Goal: Information Seeking & Learning: Learn about a topic

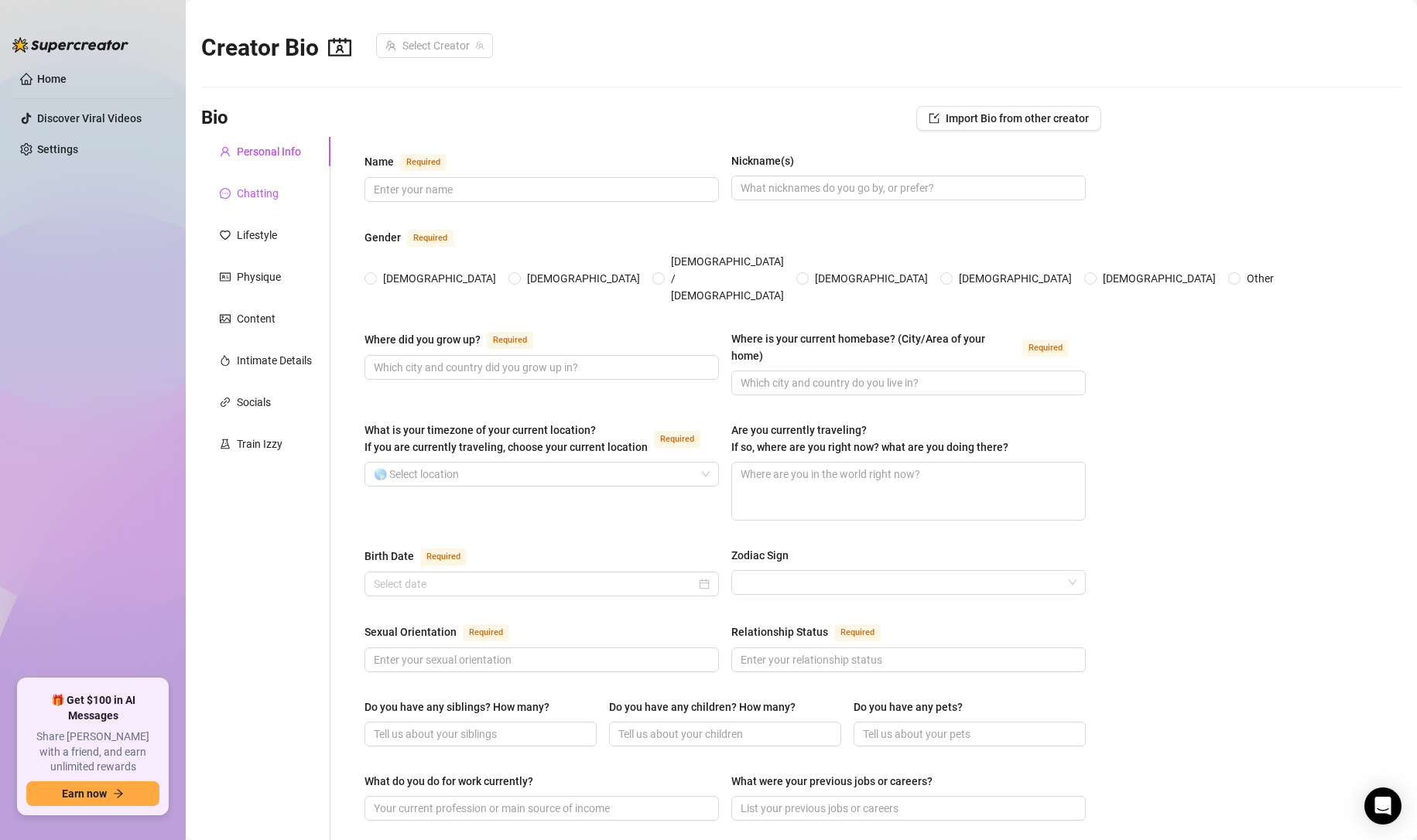
click at [270, 193] on div "Chatting" at bounding box center [258, 193] width 41 height 17
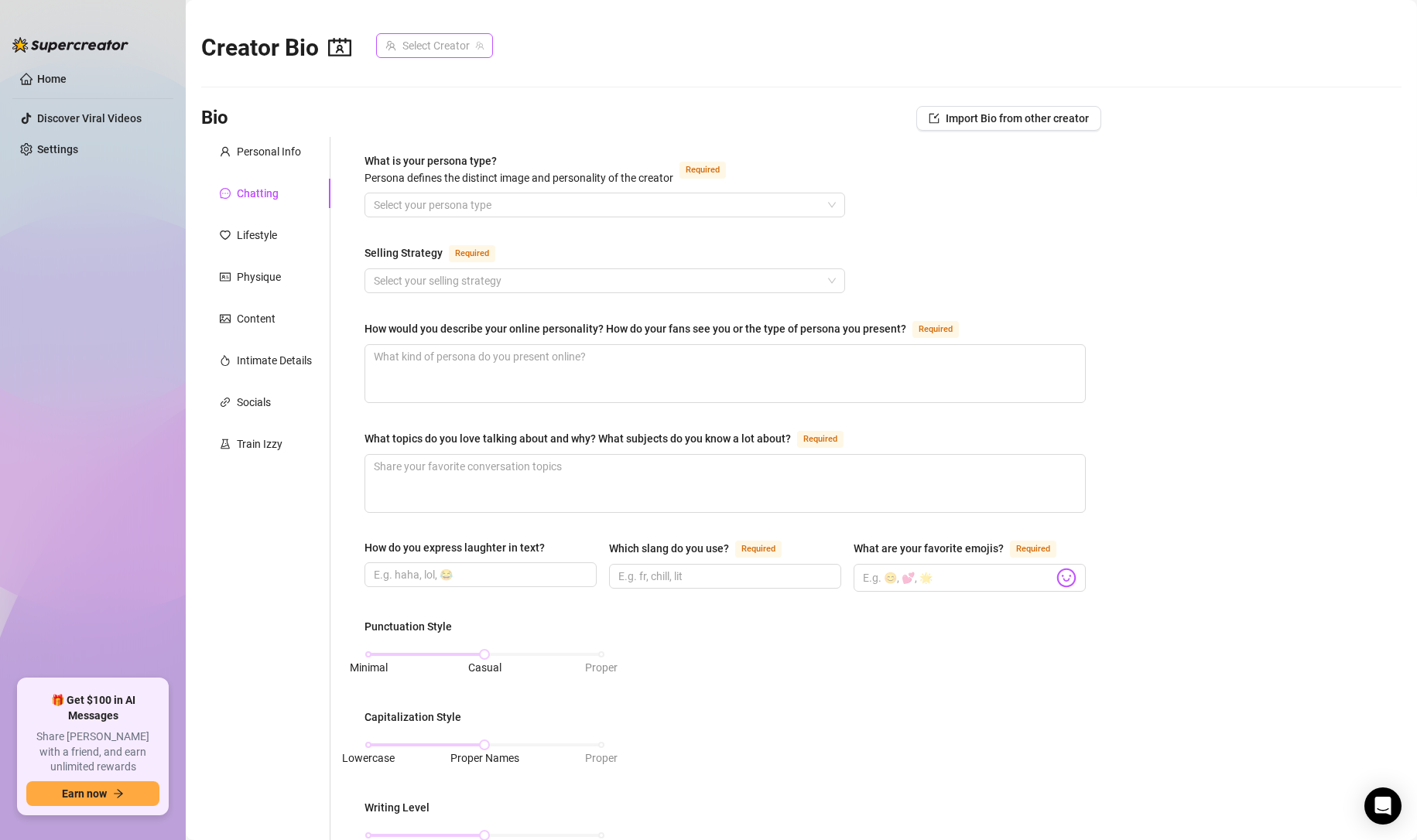
click at [435, 41] on input "search" at bounding box center [428, 46] width 85 height 24
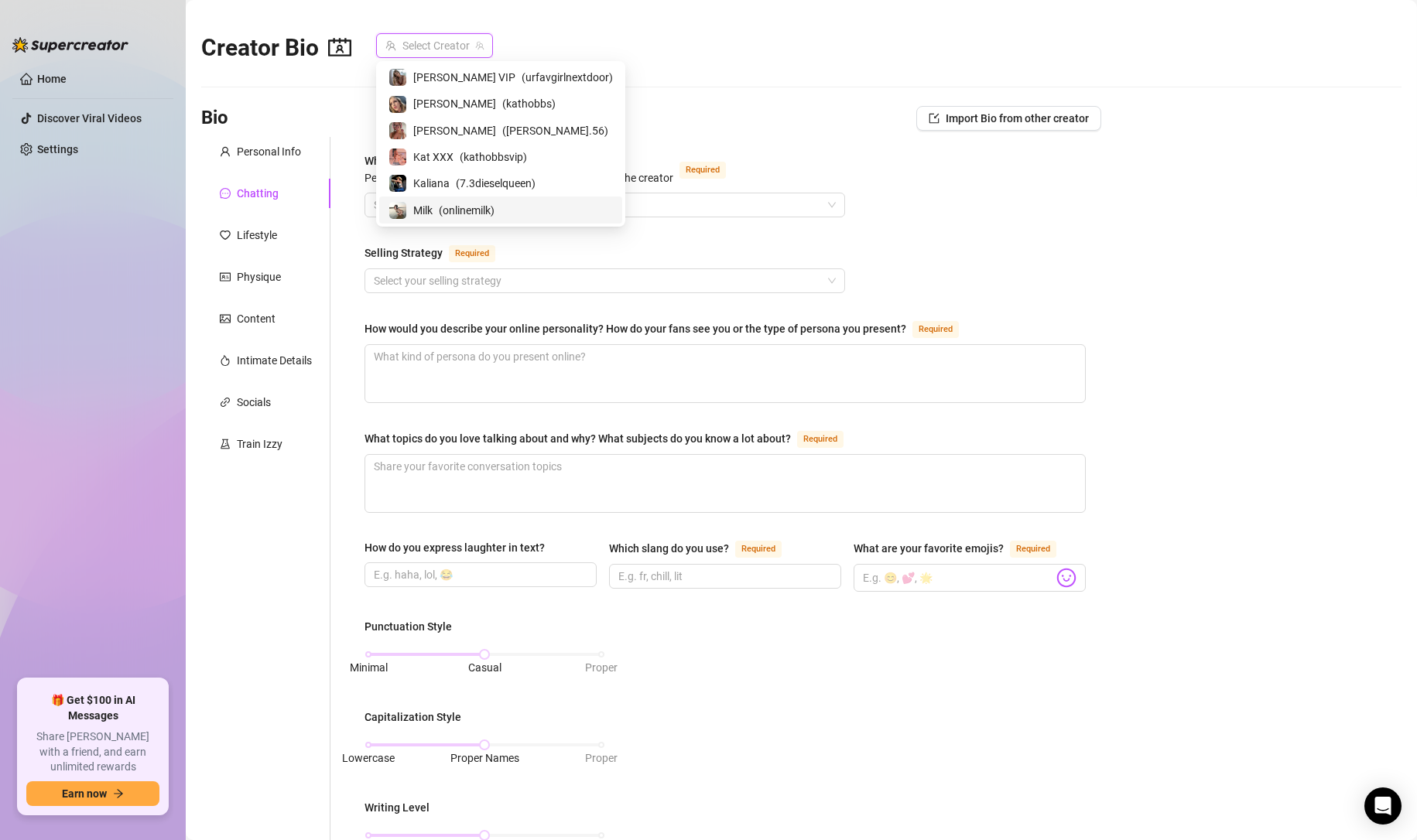
click at [466, 209] on span "( onlinemilk )" at bounding box center [466, 210] width 56 height 17
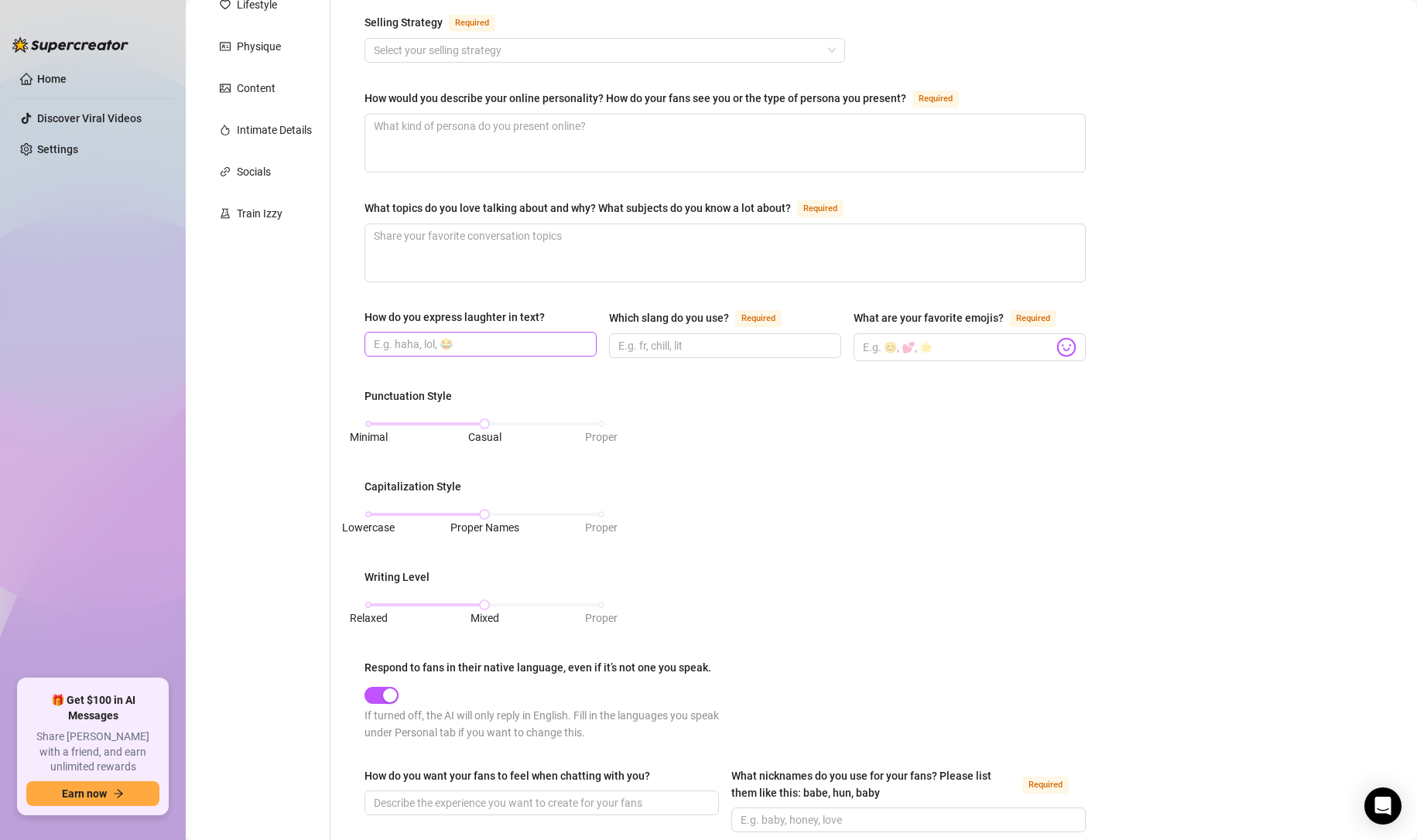
scroll to position [231, 0]
click at [418, 263] on textarea "What topics do you love talking about and why? What subjects do you know a lot …" at bounding box center [725, 252] width 720 height 57
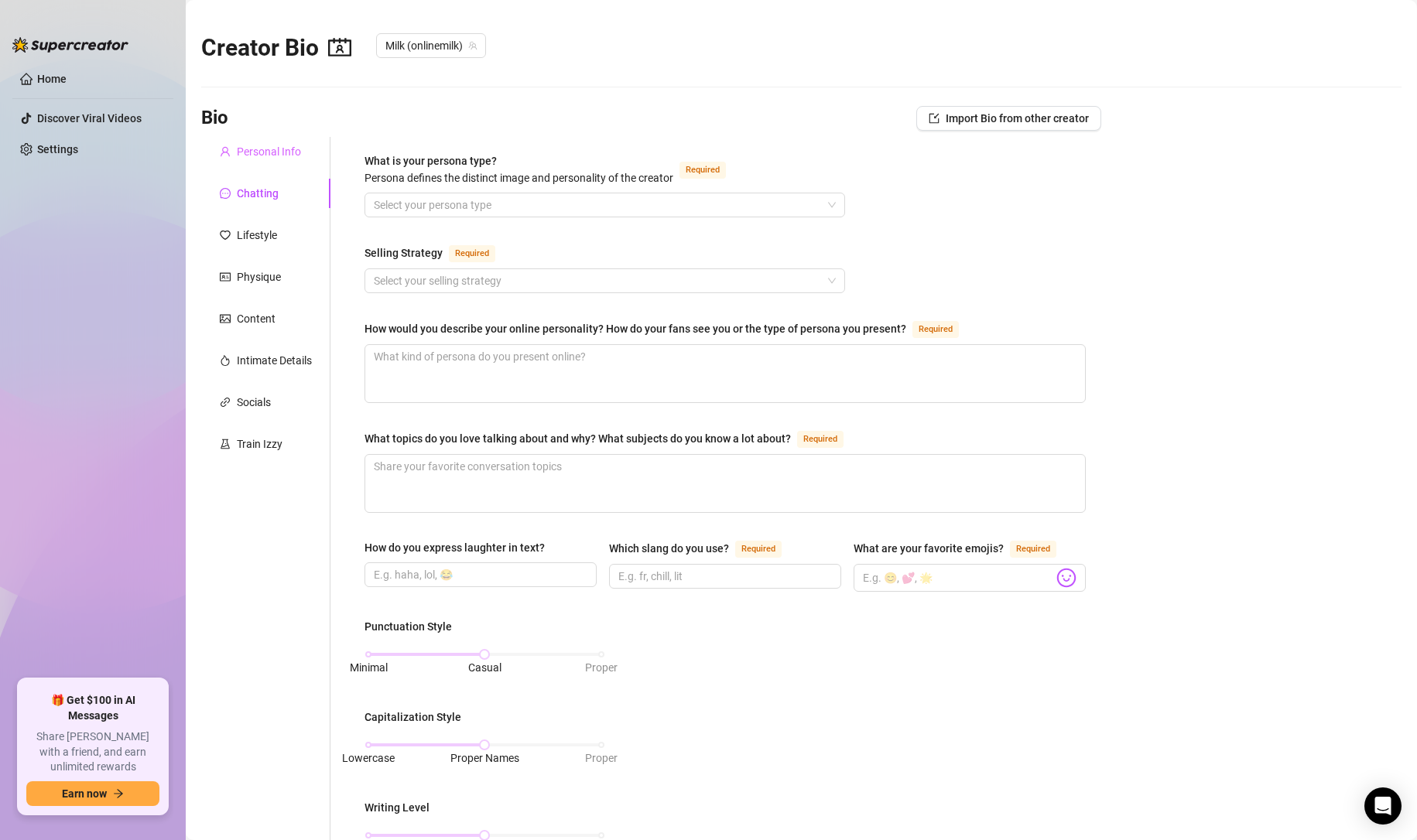
click at [271, 142] on div "Personal Info" at bounding box center [266, 151] width 129 height 30
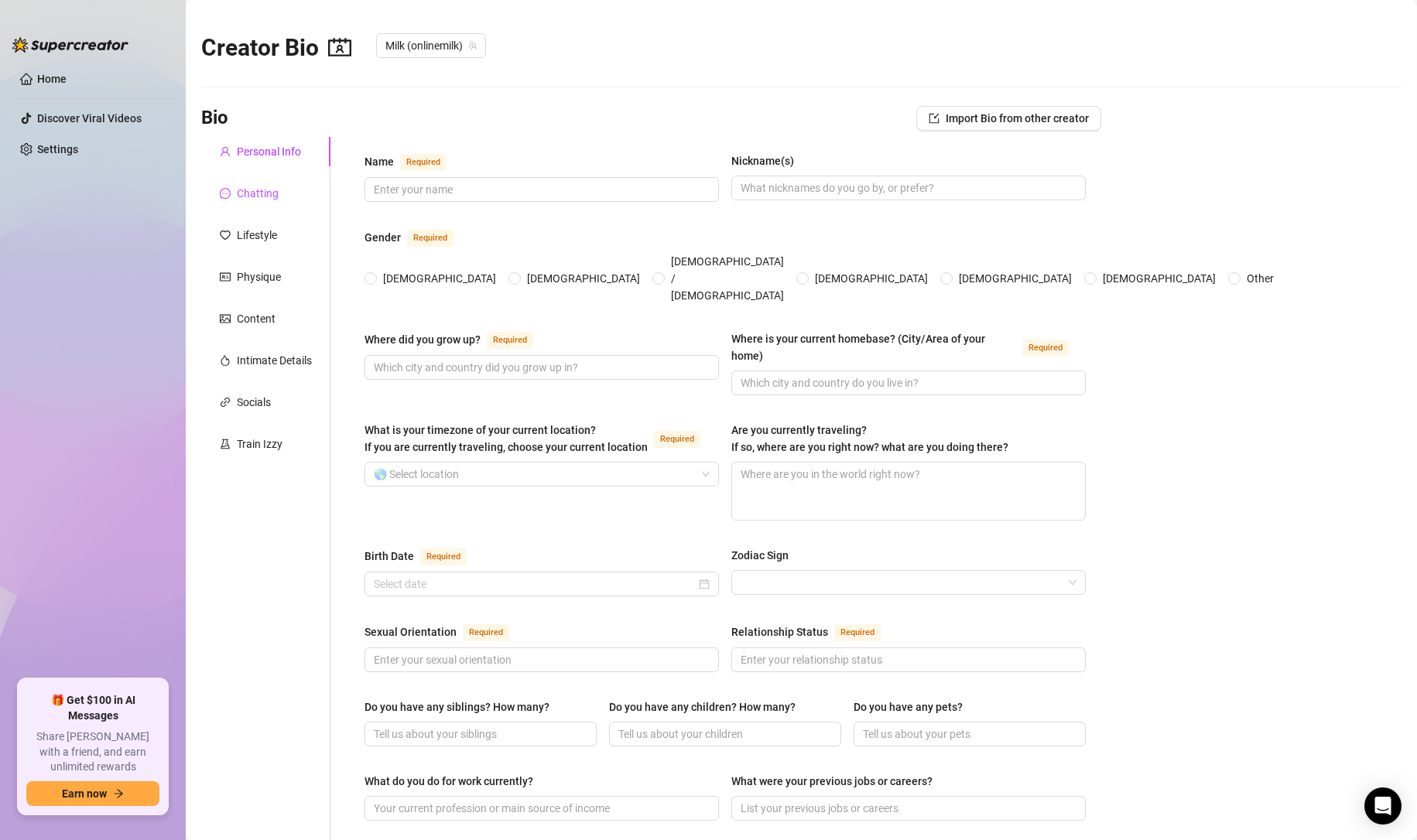
click at [264, 199] on div "Chatting" at bounding box center [258, 193] width 41 height 17
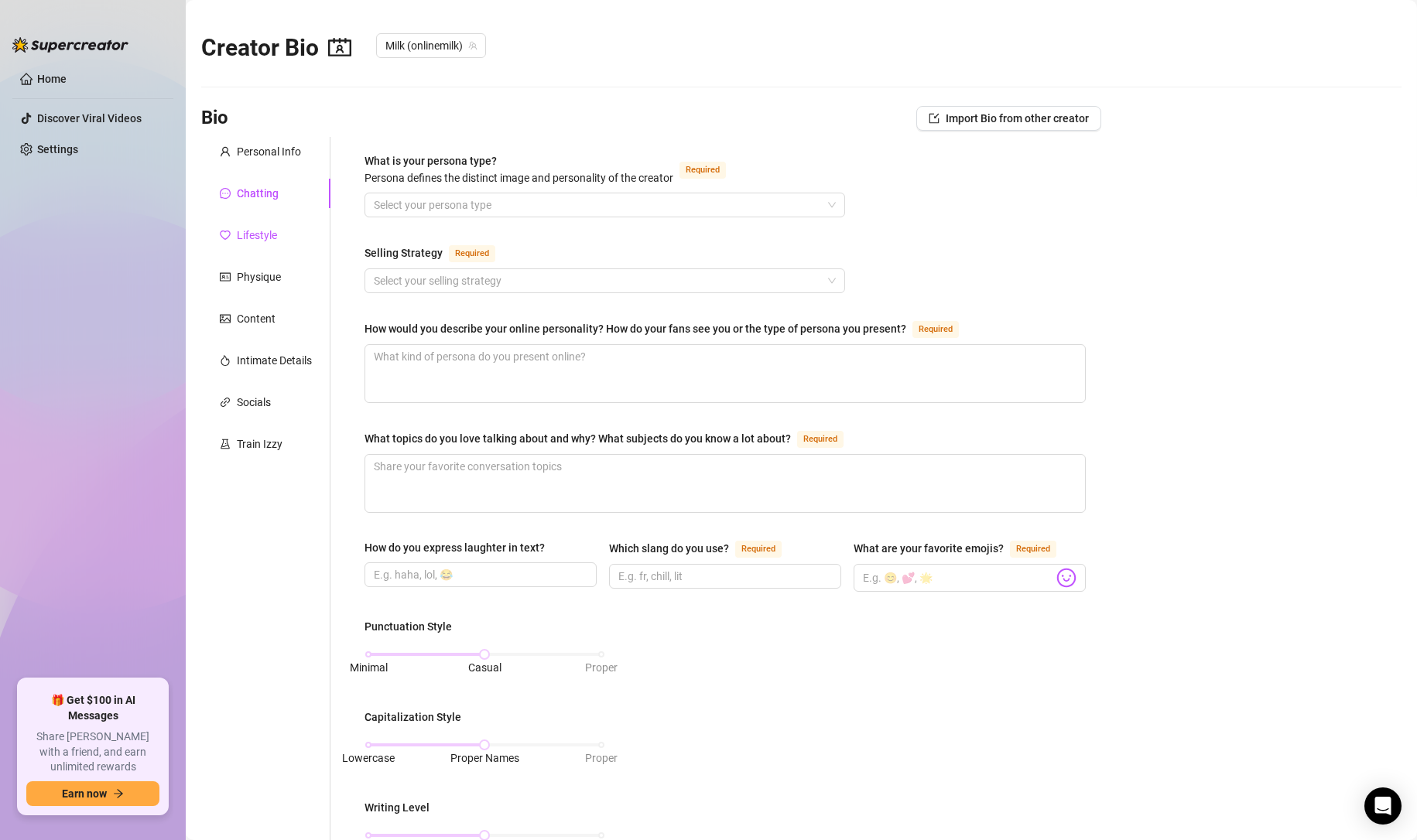
click at [263, 231] on div "Lifestyle" at bounding box center [257, 234] width 40 height 17
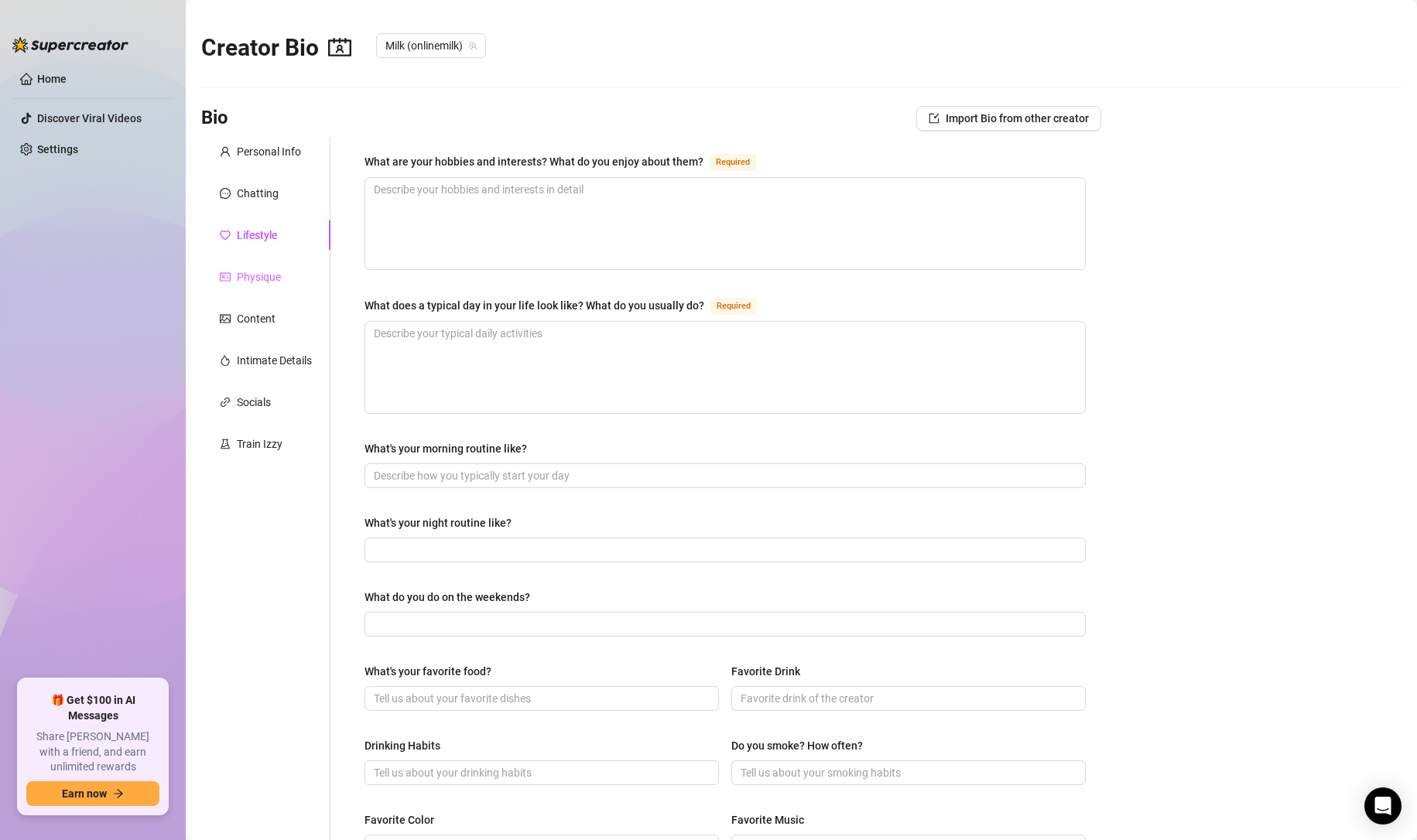
click at [272, 266] on div "Physique" at bounding box center [266, 277] width 129 height 30
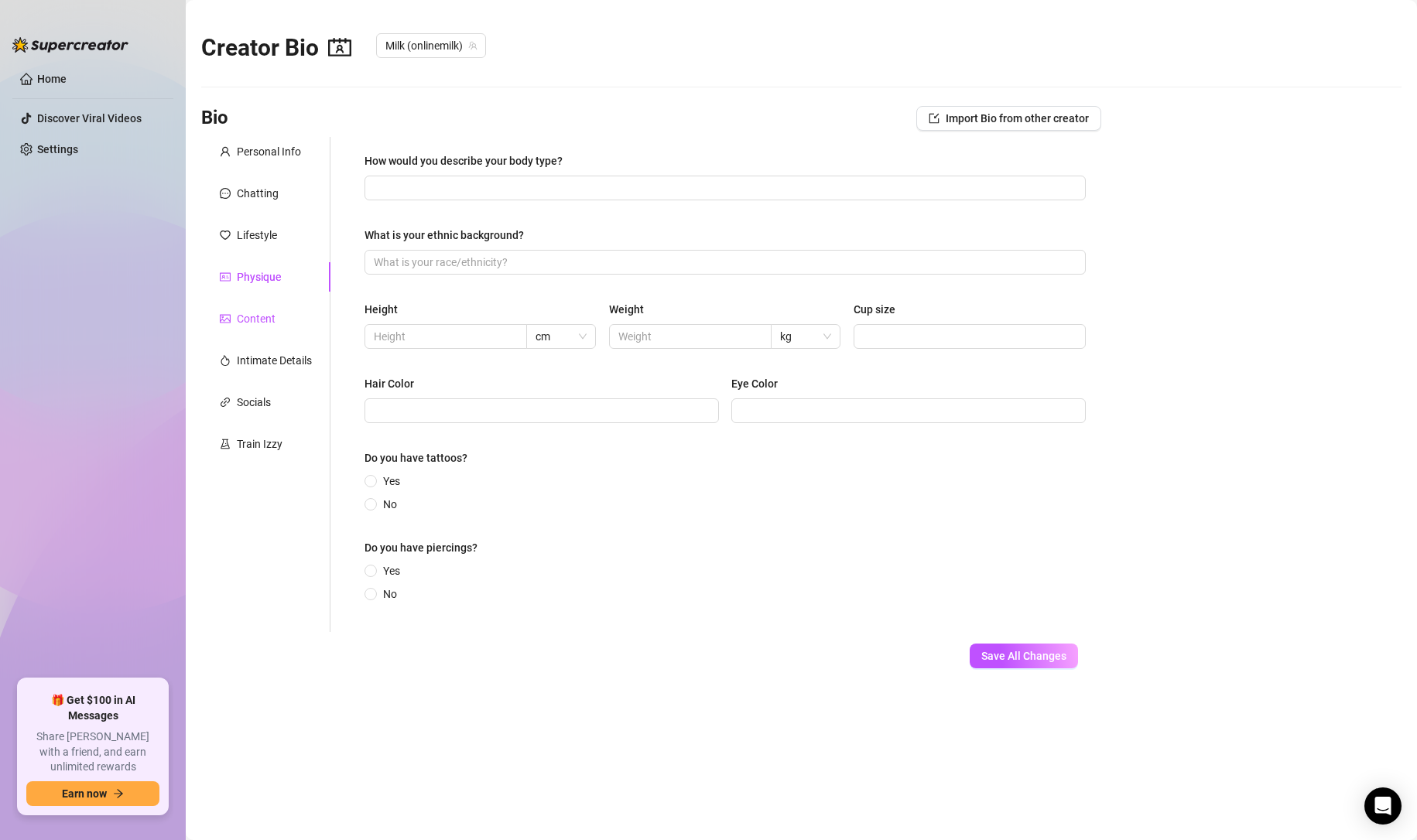
click at [273, 320] on div "Content" at bounding box center [256, 318] width 38 height 17
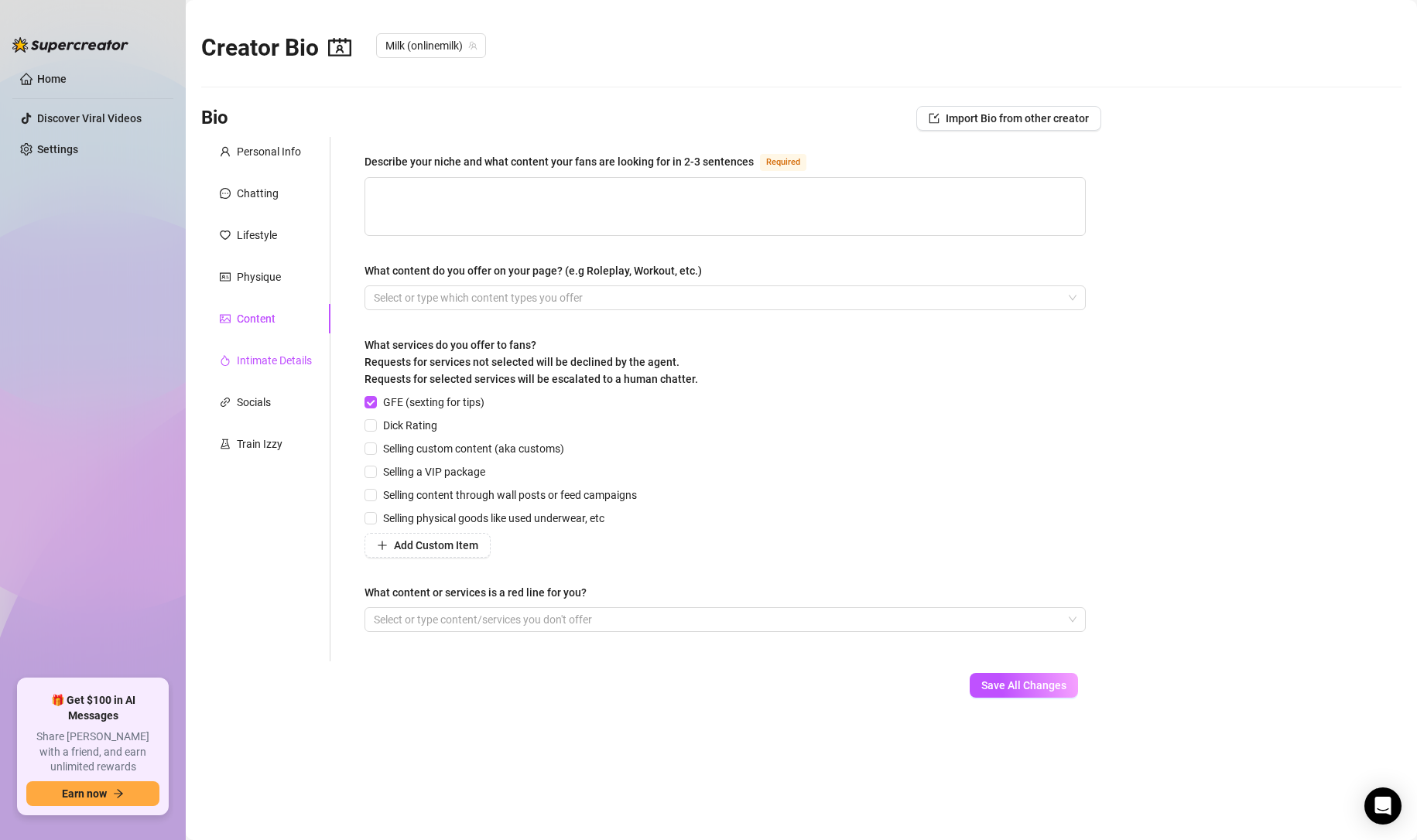
click at [262, 361] on div "Intimate Details" at bounding box center [275, 360] width 75 height 17
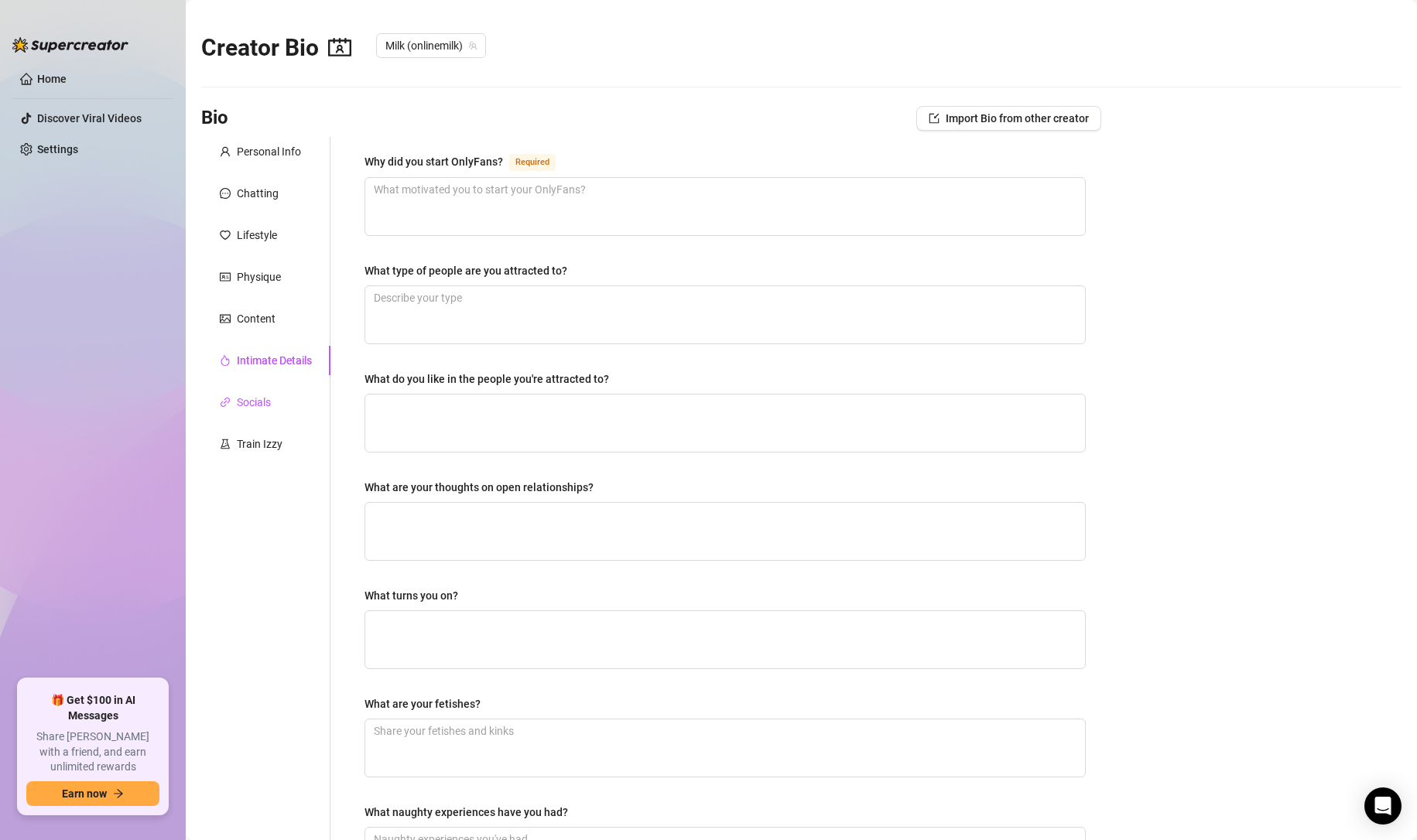
click at [271, 410] on div "Socials" at bounding box center [254, 401] width 34 height 17
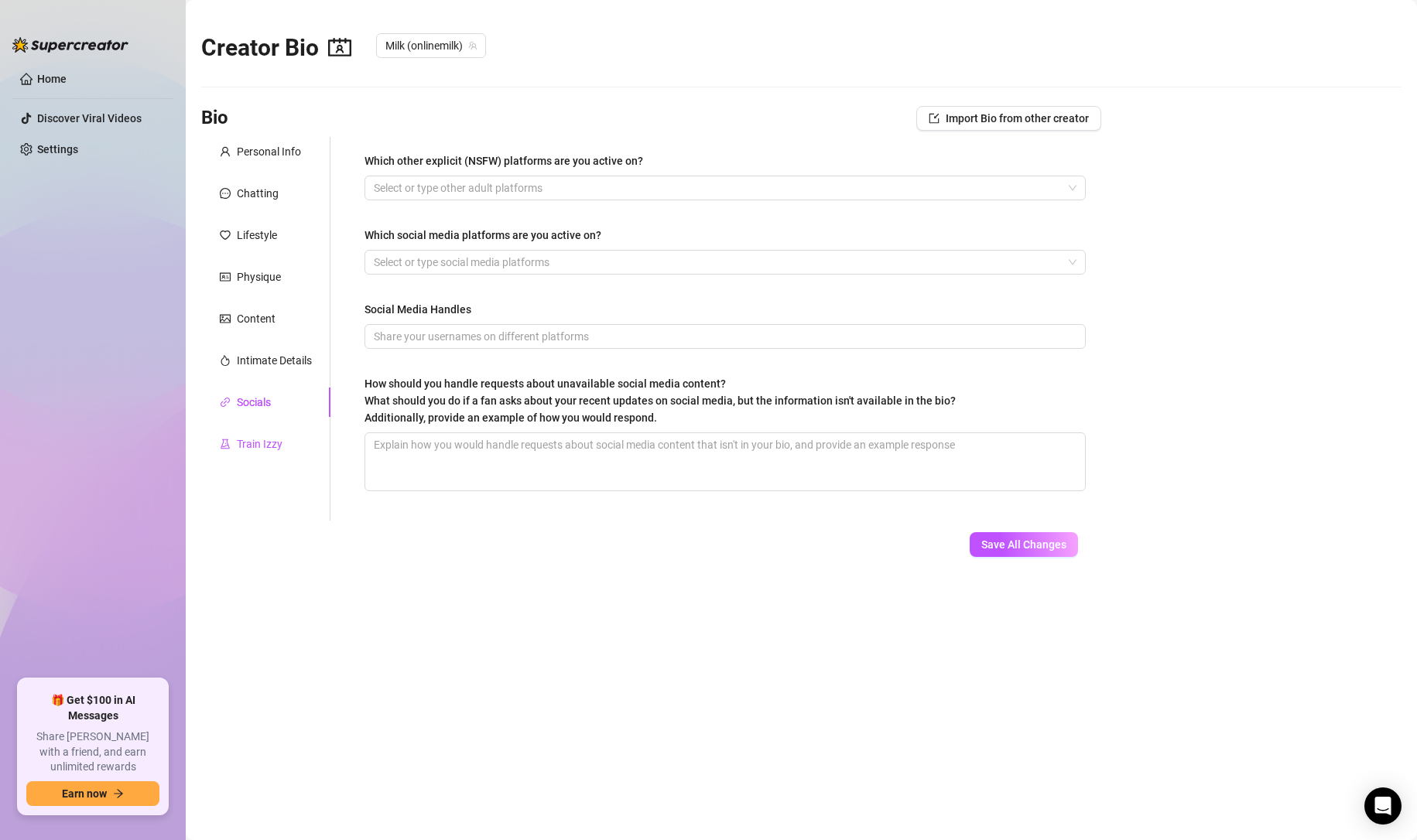
click at [277, 451] on div "Train Izzy" at bounding box center [260, 444] width 45 height 17
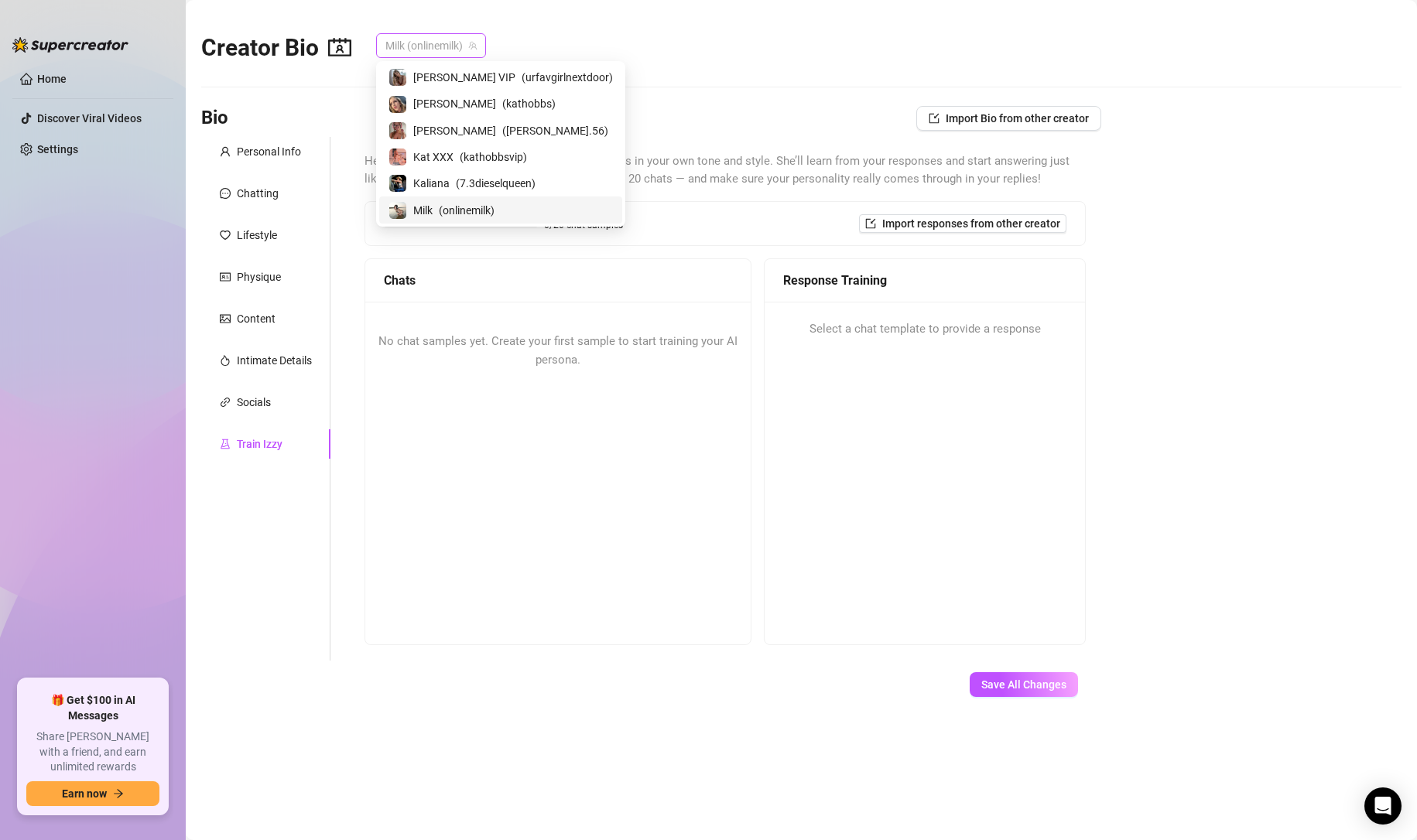
click at [415, 41] on span "Milk (onlinemilk)" at bounding box center [431, 46] width 92 height 24
click at [437, 181] on span "Kaliana" at bounding box center [431, 183] width 36 height 17
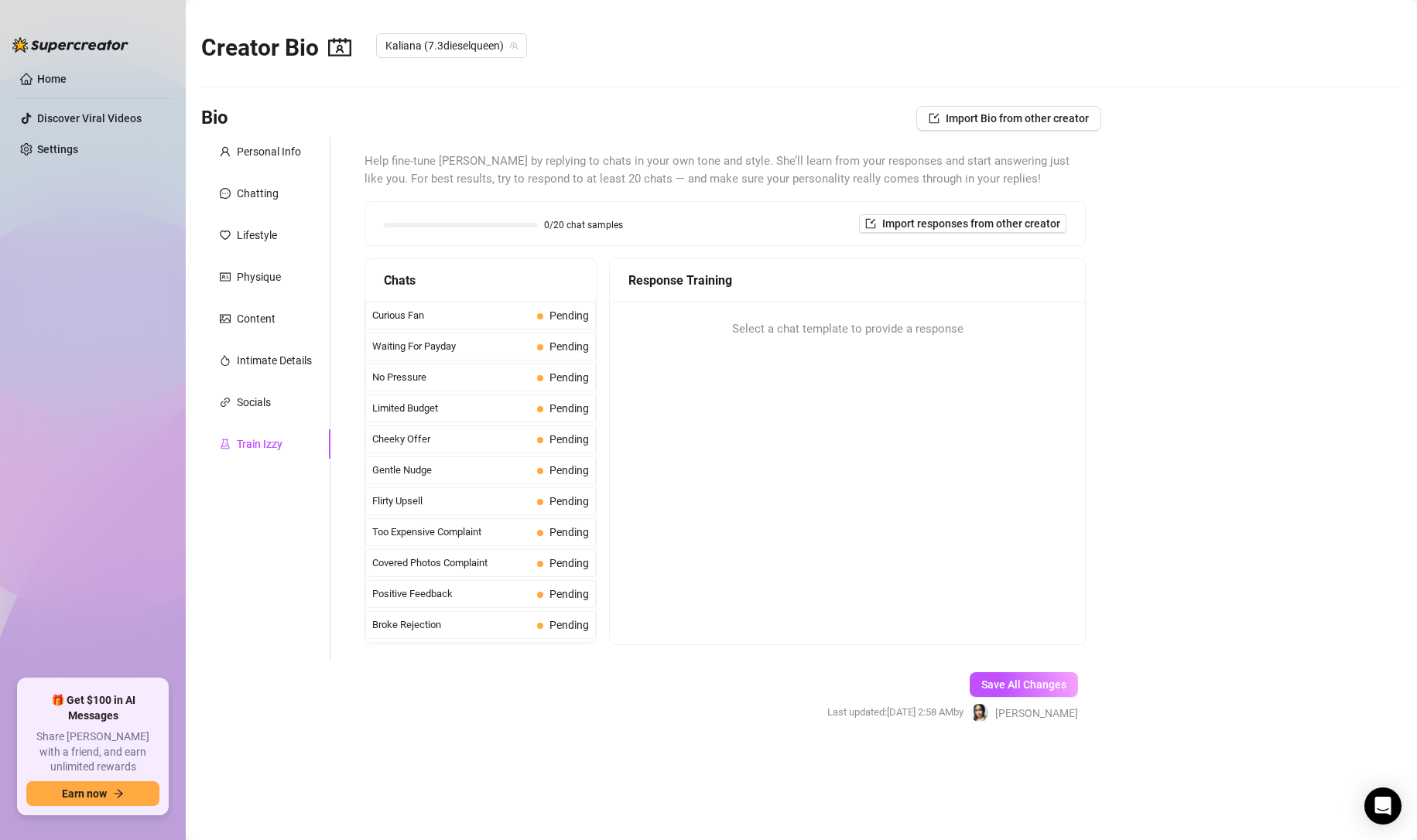
click at [246, 386] on div "Personal Info Chatting Lifestyle Physique Content Intimate Details Socials Trai…" at bounding box center [266, 398] width 129 height 524
click at [255, 397] on div "Socials" at bounding box center [254, 401] width 34 height 17
